Goal: Transaction & Acquisition: Book appointment/travel/reservation

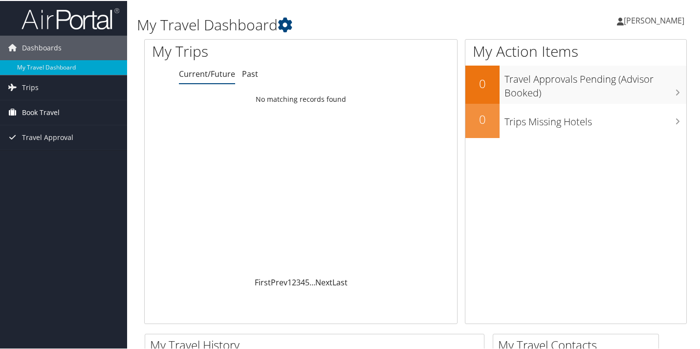
click at [36, 110] on span "Book Travel" at bounding box center [41, 111] width 38 height 24
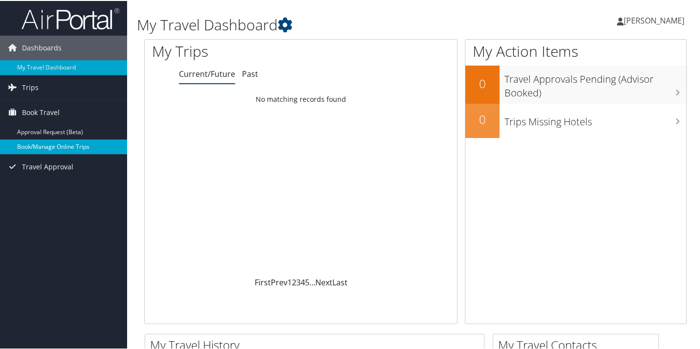
click at [36, 142] on link "Book/Manage Online Trips" at bounding box center [63, 145] width 127 height 15
